Goal: Find specific page/section: Find specific page/section

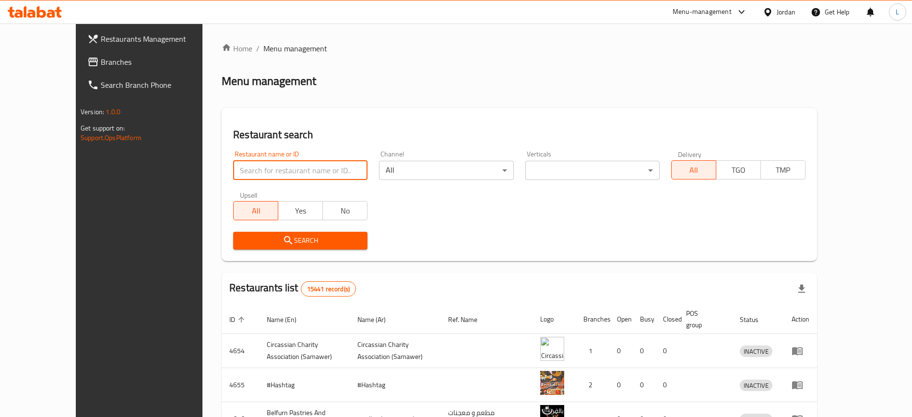
click at [293, 175] on input "search" at bounding box center [300, 170] width 134 height 19
click button "Search" at bounding box center [300, 241] width 134 height 18
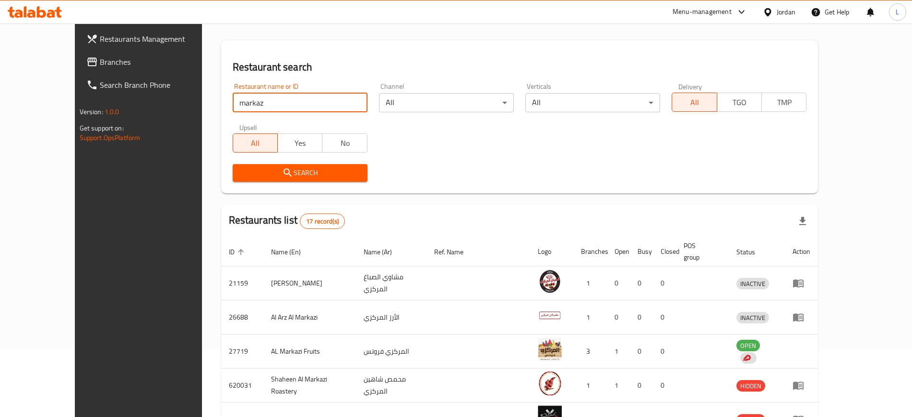
scroll to position [85, 0]
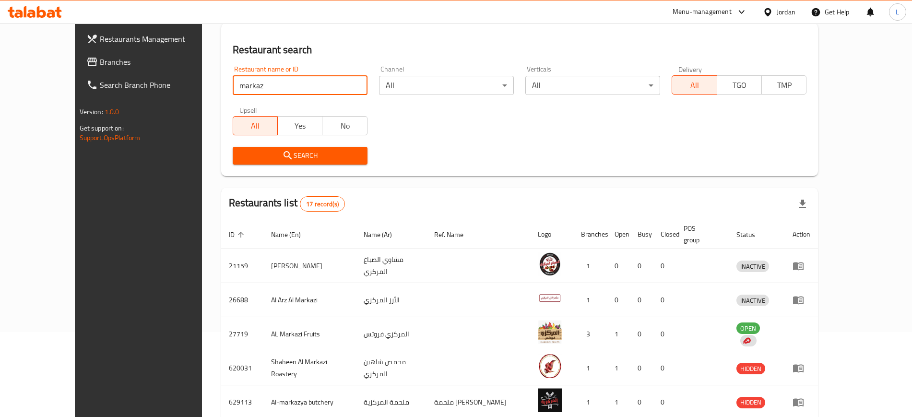
click at [262, 84] on input "markaz" at bounding box center [300, 85] width 135 height 19
click at [262, 88] on input "markaz" at bounding box center [300, 85] width 135 height 19
type input "e"
click at [566, 46] on h2 "Restaurant search" at bounding box center [520, 50] width 574 height 14
click at [695, 13] on div "Menu-management" at bounding box center [701, 12] width 59 height 12
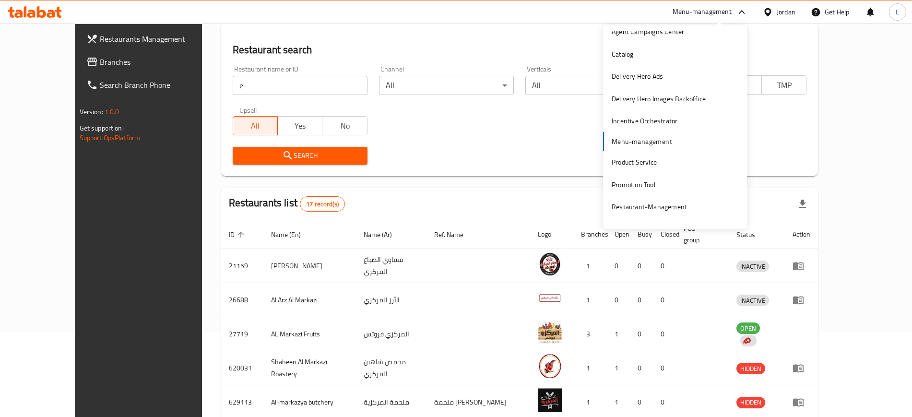
scroll to position [50, 0]
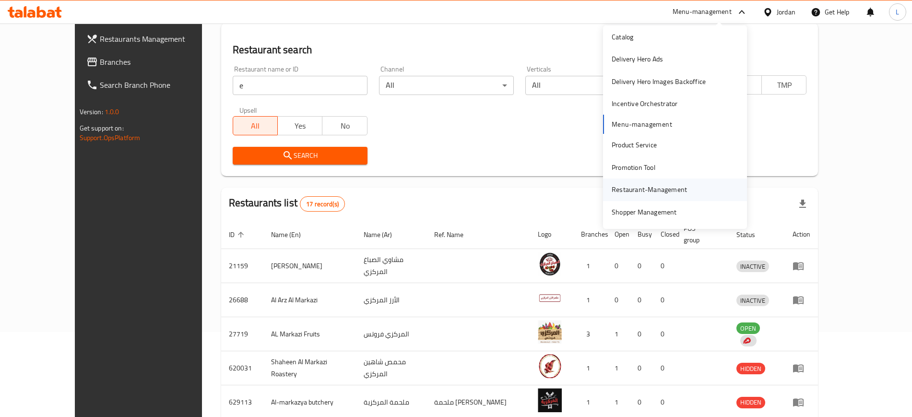
click at [650, 185] on div "Restaurant-Management" at bounding box center [648, 189] width 75 height 11
